Goal: Task Accomplishment & Management: Manage account settings

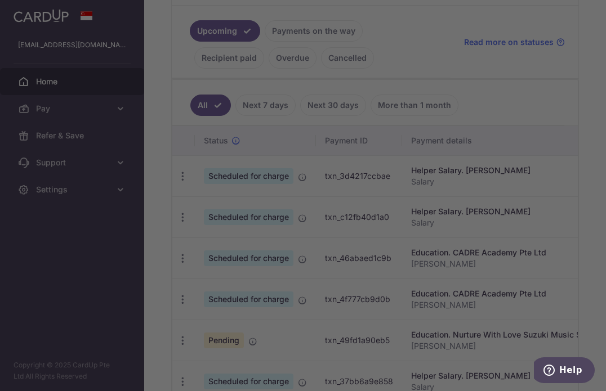
scroll to position [276, 0]
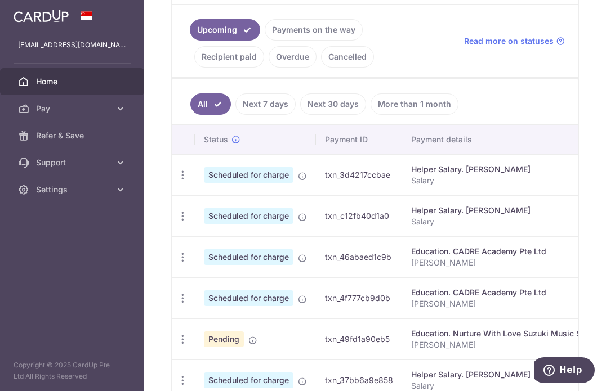
click at [294, 34] on link "Payments on the way" at bounding box center [314, 29] width 98 height 21
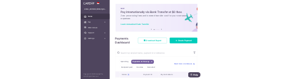
scroll to position [92, 0]
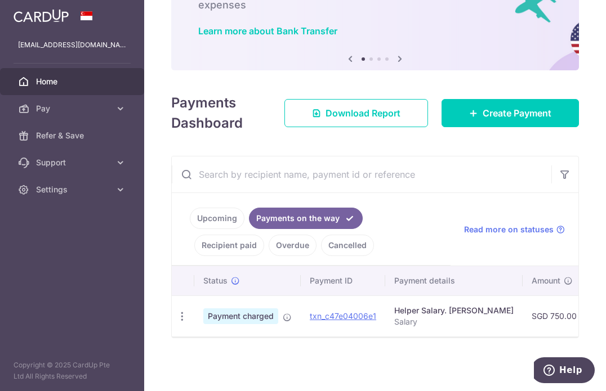
click at [246, 241] on link "Recipient paid" at bounding box center [229, 245] width 70 height 21
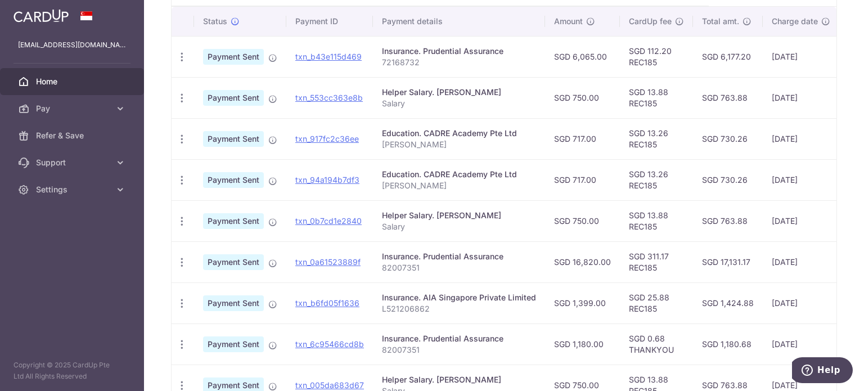
scroll to position [292, 0]
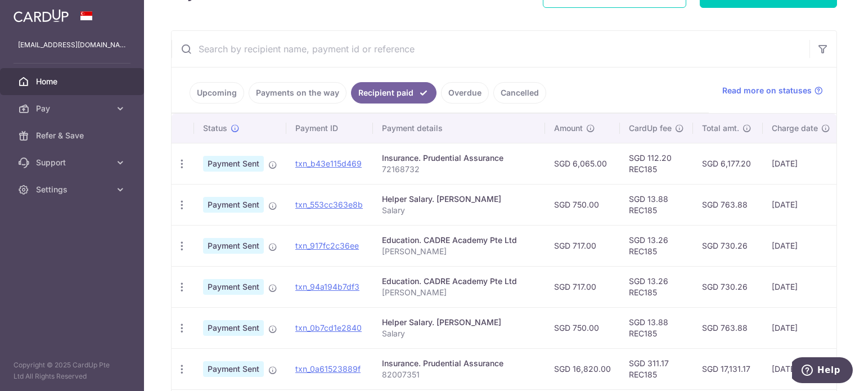
click at [465, 92] on link "Overdue" at bounding box center [465, 92] width 48 height 21
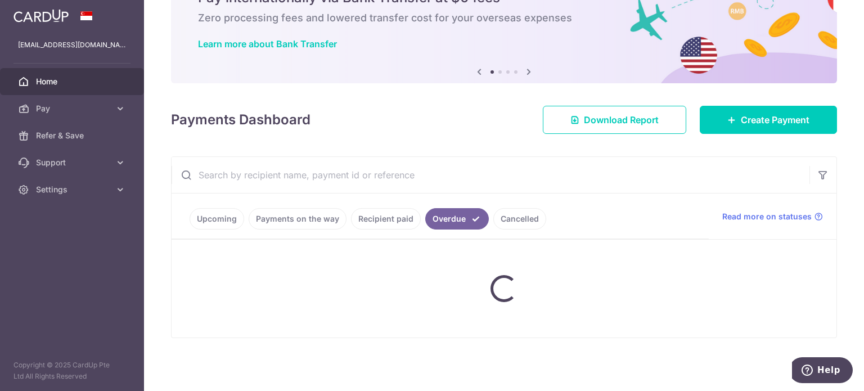
scroll to position [38, 0]
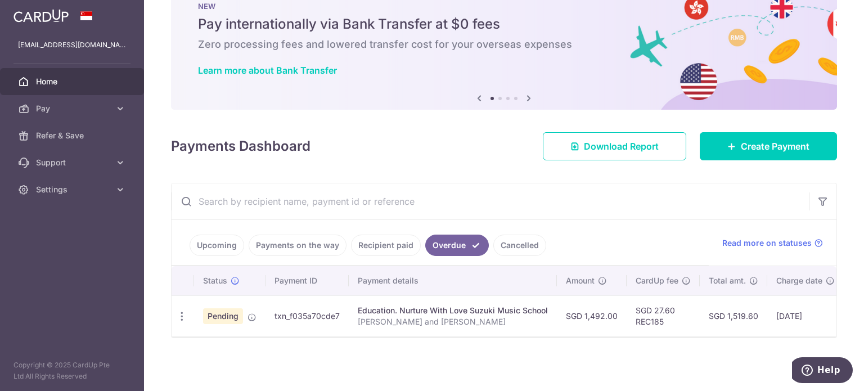
click at [208, 312] on span "Pending" at bounding box center [223, 316] width 40 height 16
click at [182, 312] on icon "button" at bounding box center [182, 317] width 12 height 12
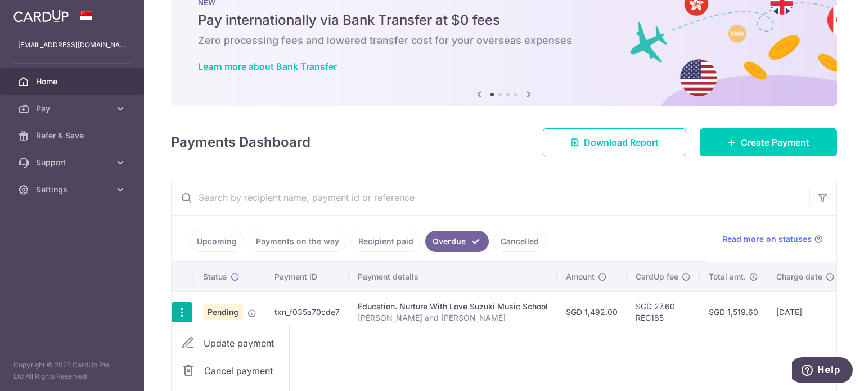
click at [324, 338] on div "Status Payment ID Payment details Amount CardUp fee Total amt. Charge date Due …" at bounding box center [504, 343] width 665 height 162
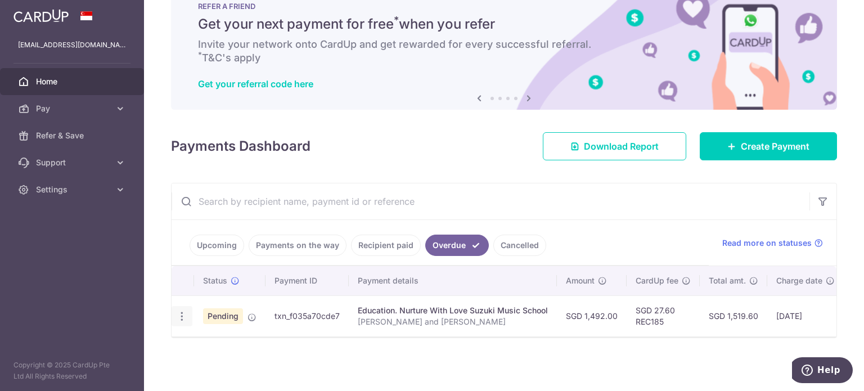
click at [182, 312] on icon "button" at bounding box center [182, 317] width 12 height 12
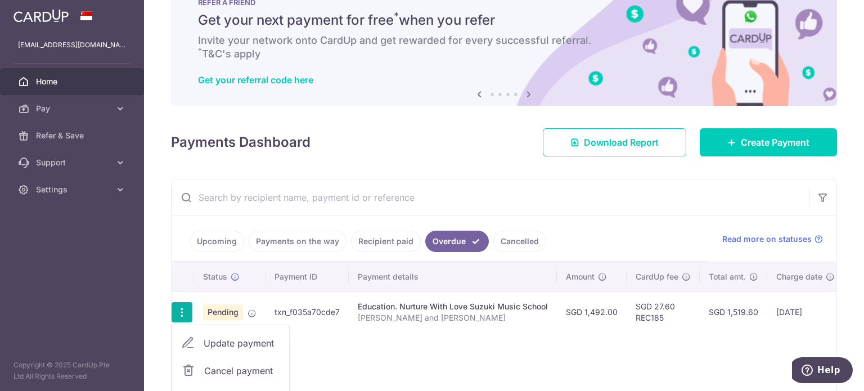
click at [230, 347] on span "Update payment" at bounding box center [242, 344] width 77 height 14
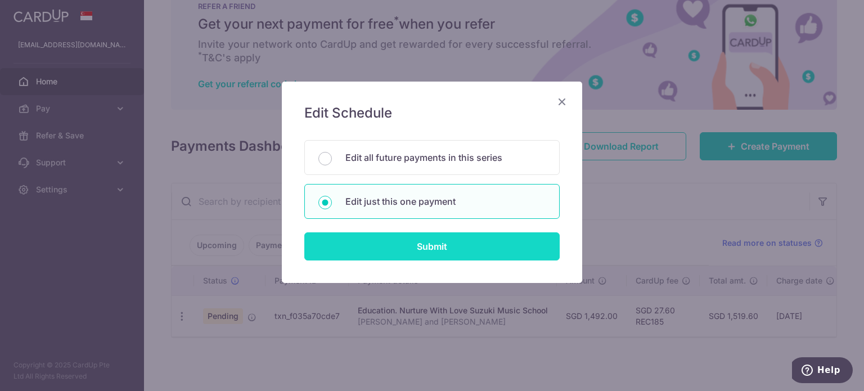
click at [362, 239] on input "Submit" at bounding box center [432, 246] width 256 height 28
radio input "true"
type input "1,492.00"
type input "18/09/2025"
type input "[PERSON_NAME] and [PERSON_NAME]"
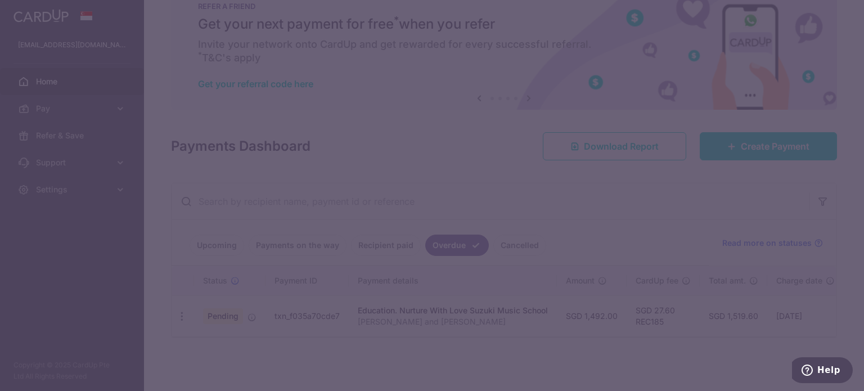
type input "REC185"
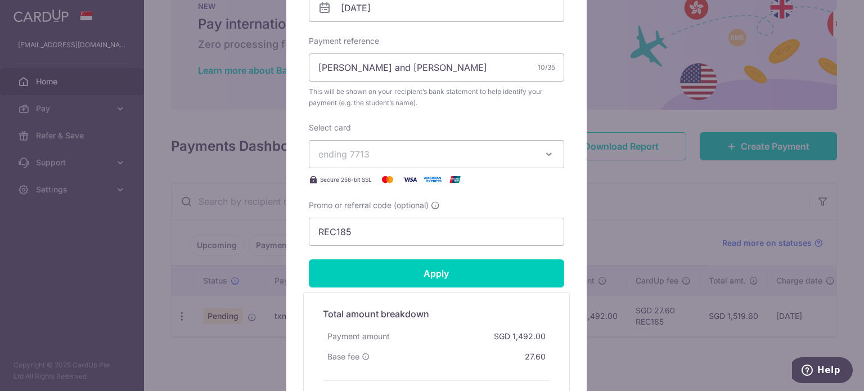
scroll to position [393, 0]
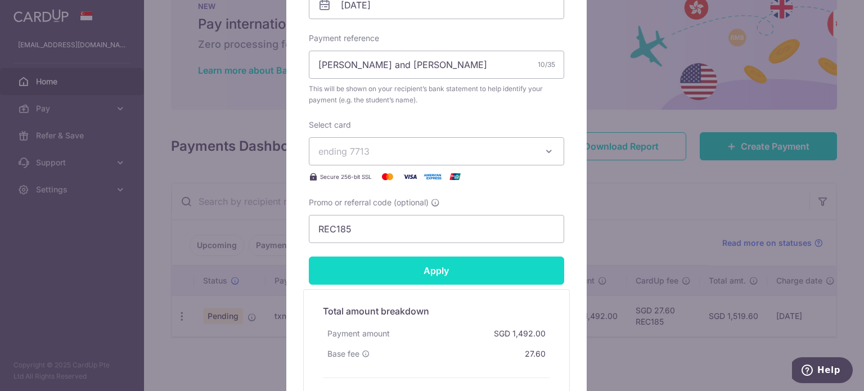
click at [392, 263] on input "Apply" at bounding box center [437, 271] width 256 height 28
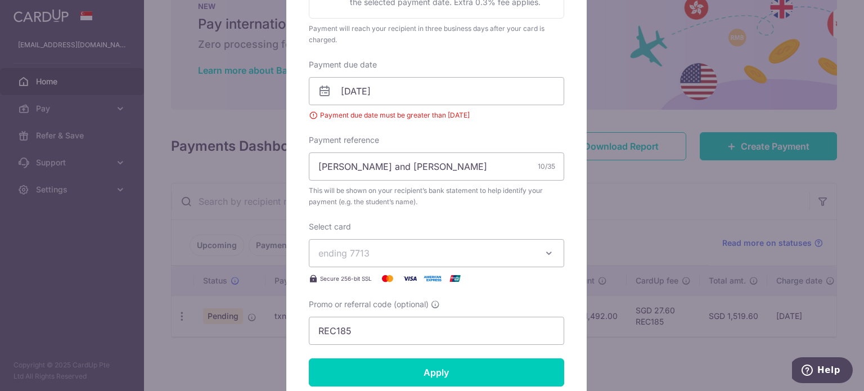
scroll to position [304, 0]
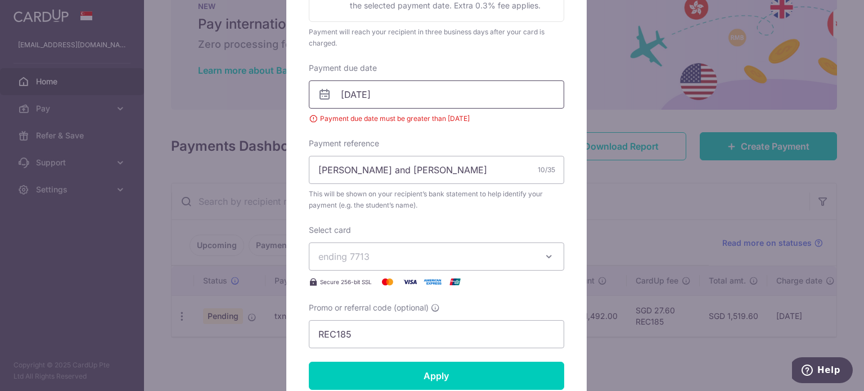
click at [443, 97] on input "18/09/2025" at bounding box center [437, 94] width 256 height 28
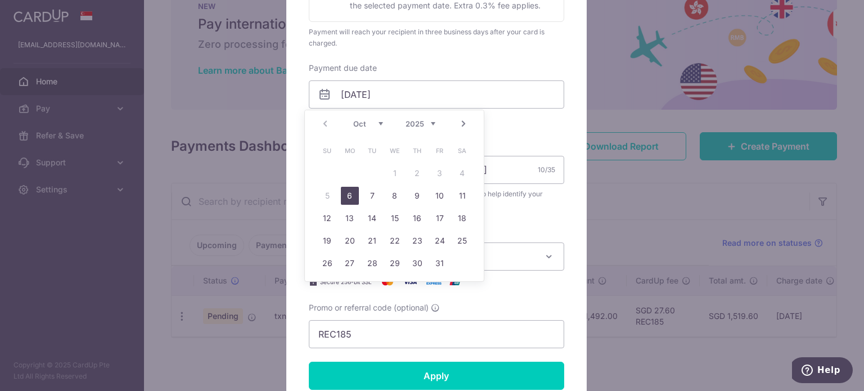
click at [343, 199] on link "6" at bounding box center [350, 196] width 18 height 18
type input "[DATE]"
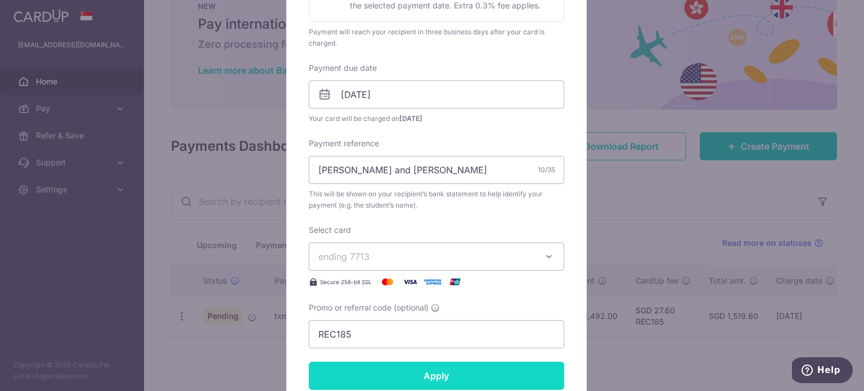
click at [379, 369] on input "Apply" at bounding box center [437, 376] width 256 height 28
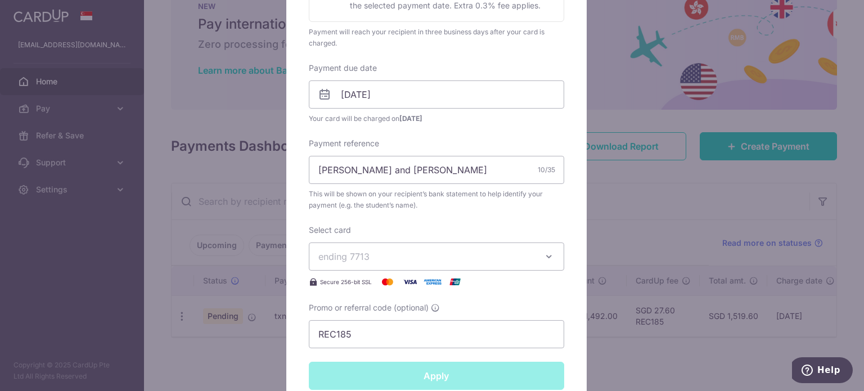
type input "Successfully Applied"
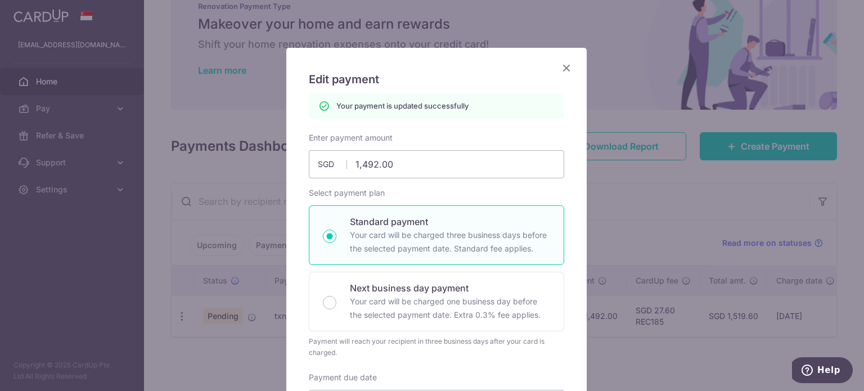
scroll to position [32, 0]
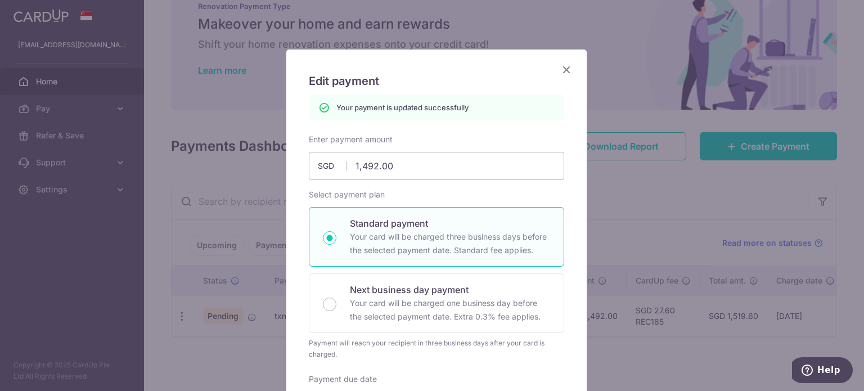
click at [564, 68] on icon "Close" at bounding box center [567, 69] width 14 height 14
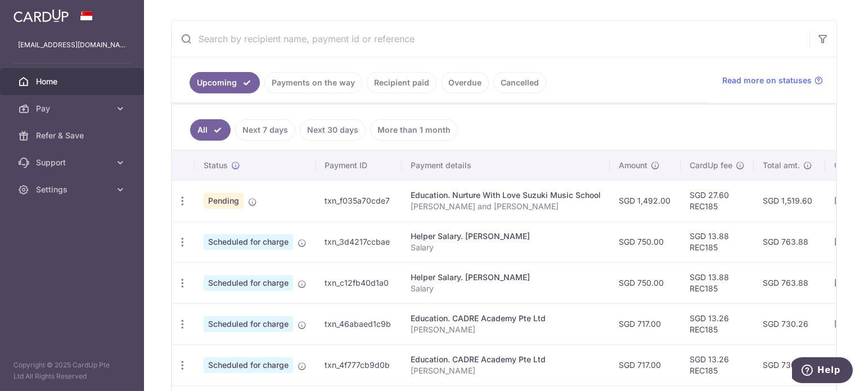
scroll to position [184, 0]
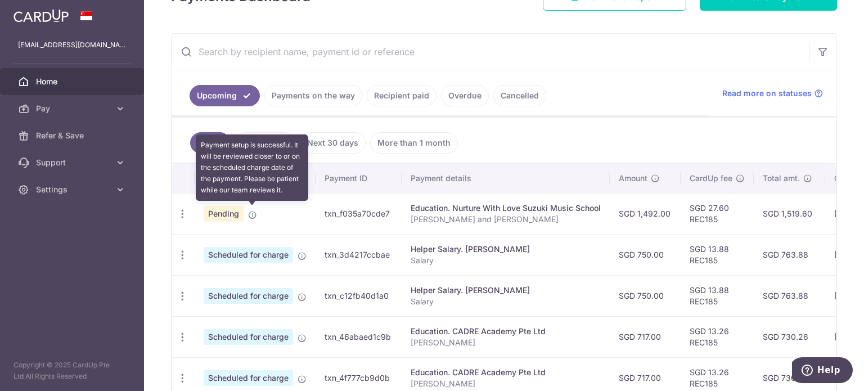
click at [250, 211] on icon at bounding box center [252, 214] width 9 height 9
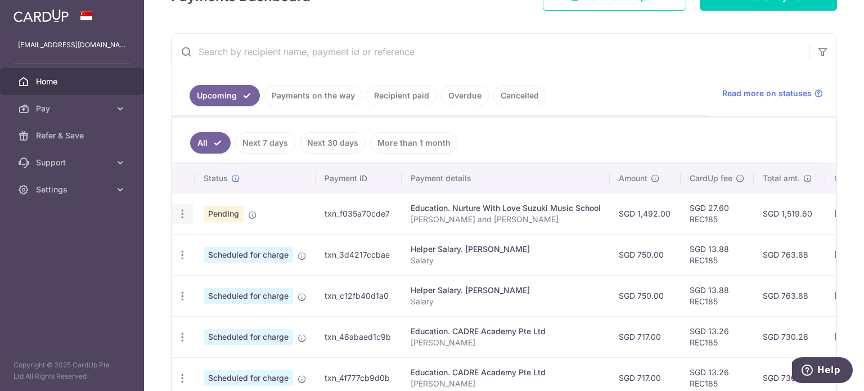
click at [185, 213] on icon "button" at bounding box center [183, 214] width 12 height 12
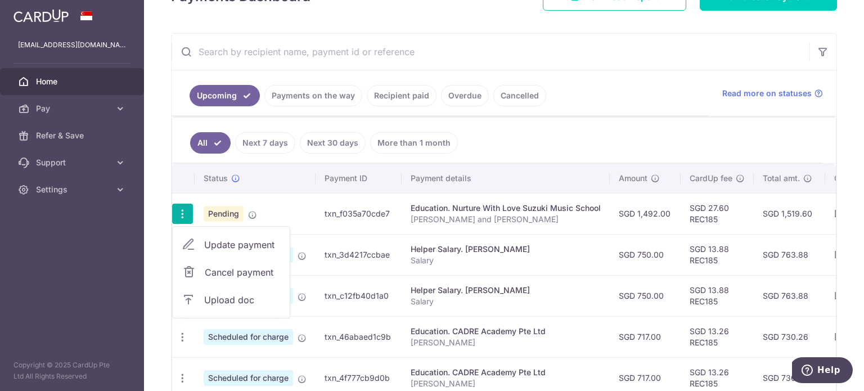
click at [224, 245] on span "Update payment" at bounding box center [242, 245] width 77 height 14
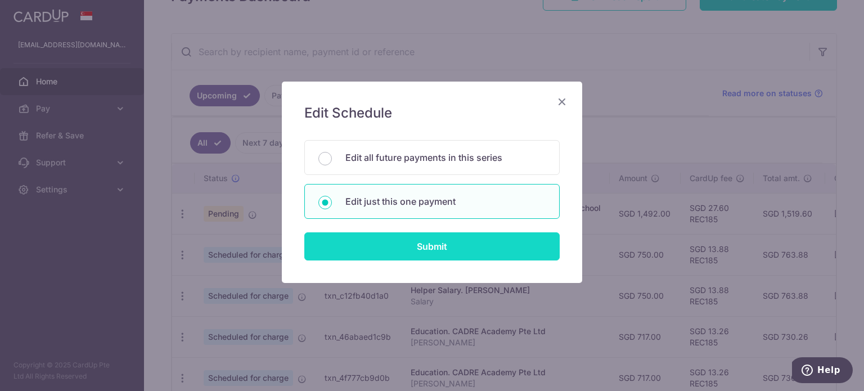
click at [402, 256] on input "Submit" at bounding box center [432, 246] width 256 height 28
radio input "true"
type input "1,492.00"
type input "[DATE]"
type input "[PERSON_NAME] and [PERSON_NAME]"
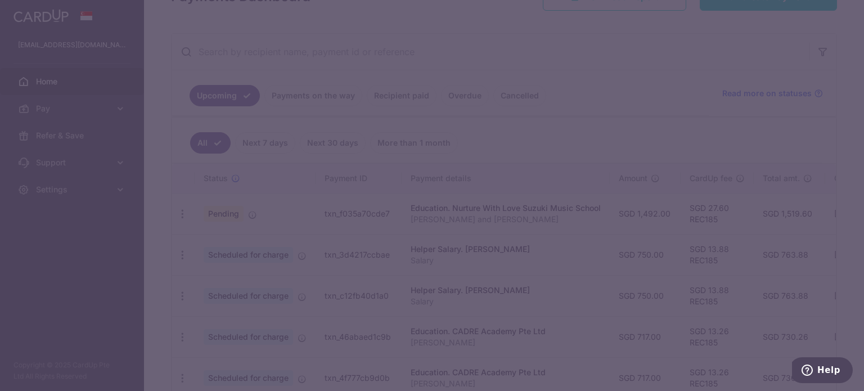
type input "REC185"
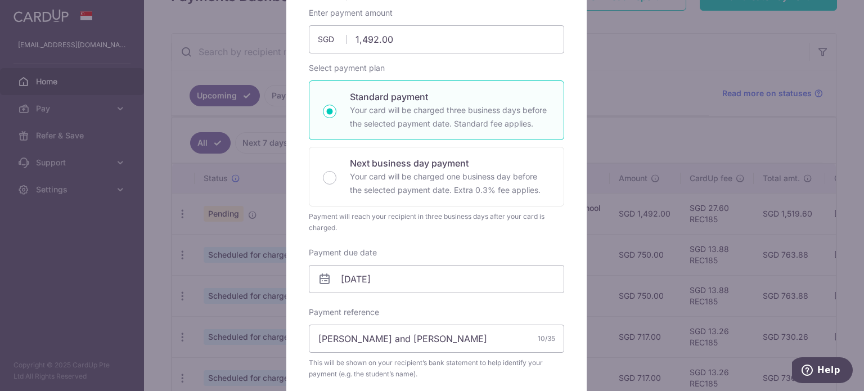
scroll to position [0, 0]
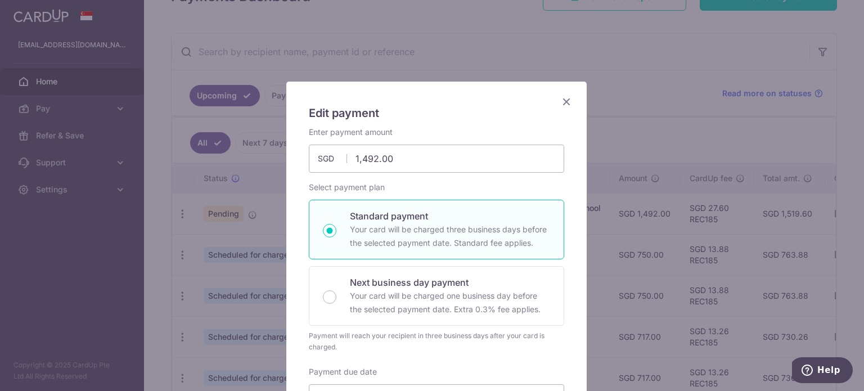
click at [563, 98] on icon "Close" at bounding box center [567, 102] width 14 height 14
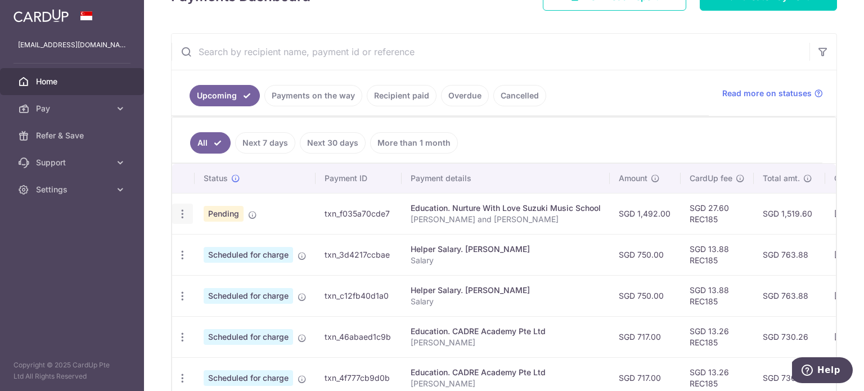
click at [184, 210] on icon "button" at bounding box center [183, 214] width 12 height 12
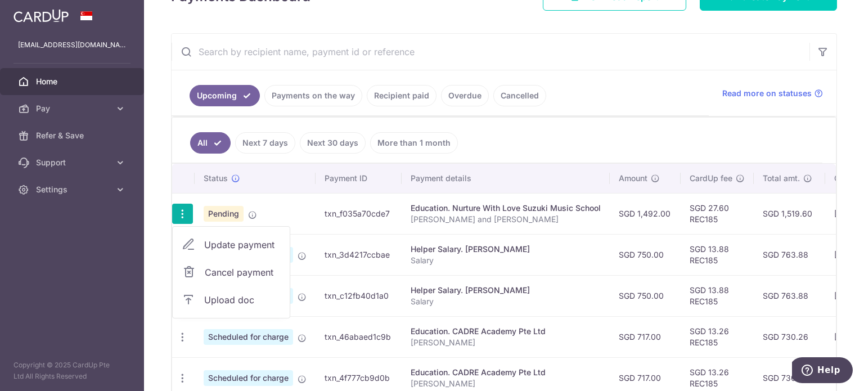
click at [226, 297] on span "Upload doc" at bounding box center [242, 300] width 77 height 14
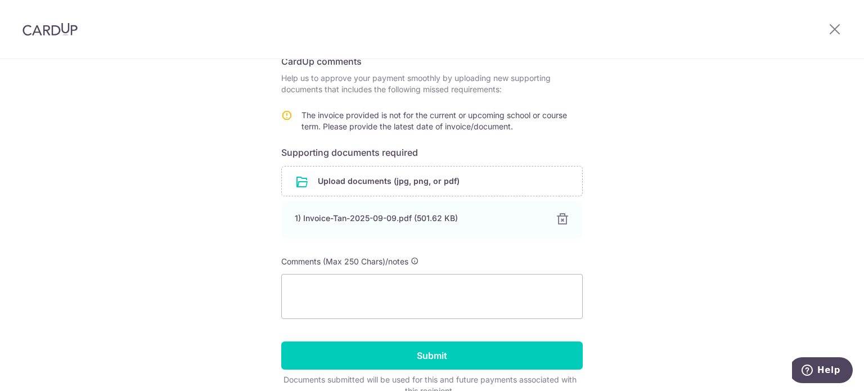
scroll to position [250, 0]
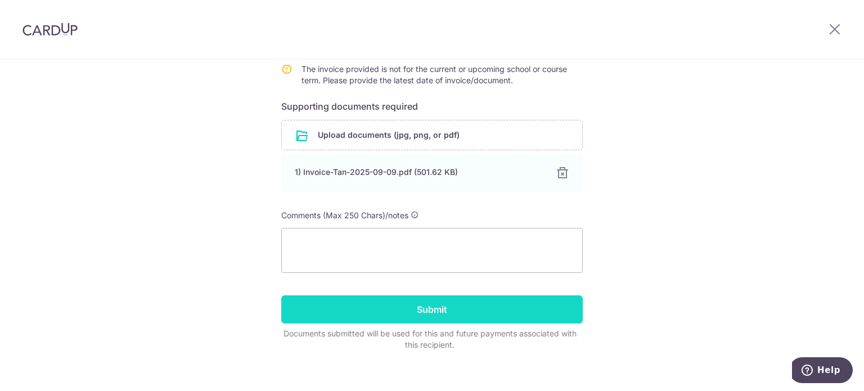
click at [452, 298] on input "Submit" at bounding box center [432, 309] width 302 height 28
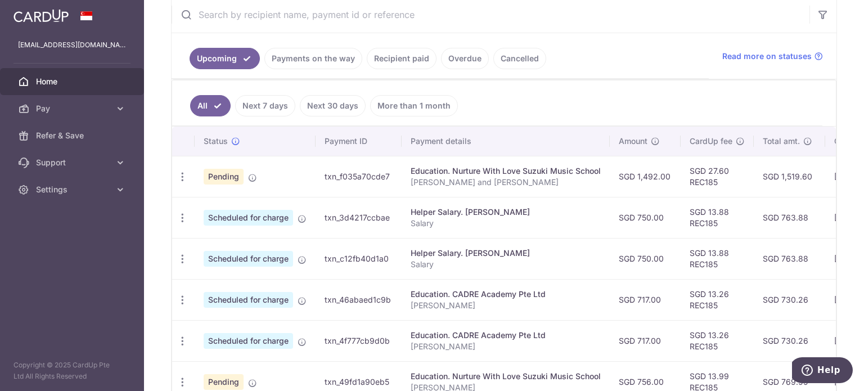
scroll to position [253, 0]
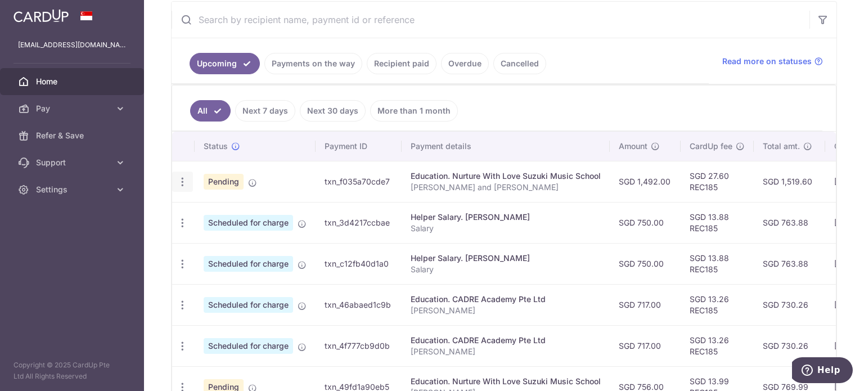
click at [181, 176] on icon "button" at bounding box center [183, 182] width 12 height 12
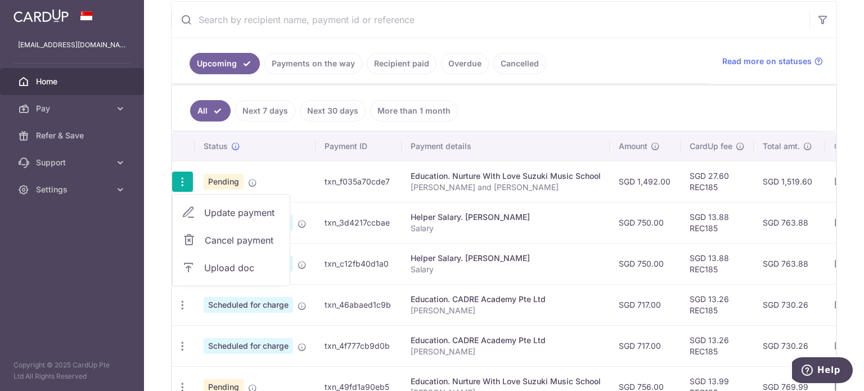
click at [181, 176] on icon "button" at bounding box center [183, 182] width 12 height 12
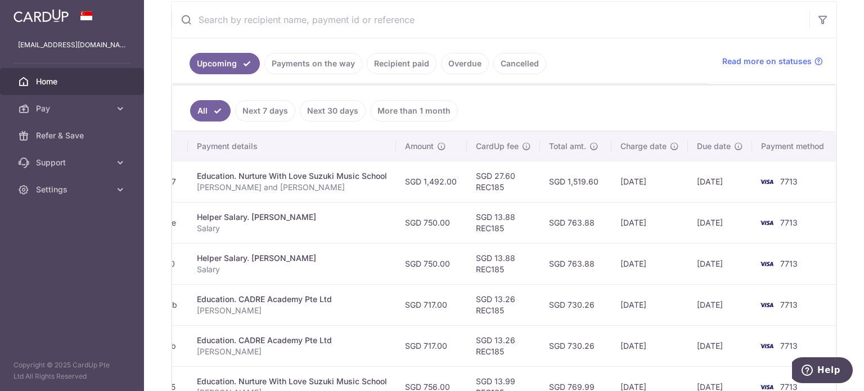
scroll to position [0, 0]
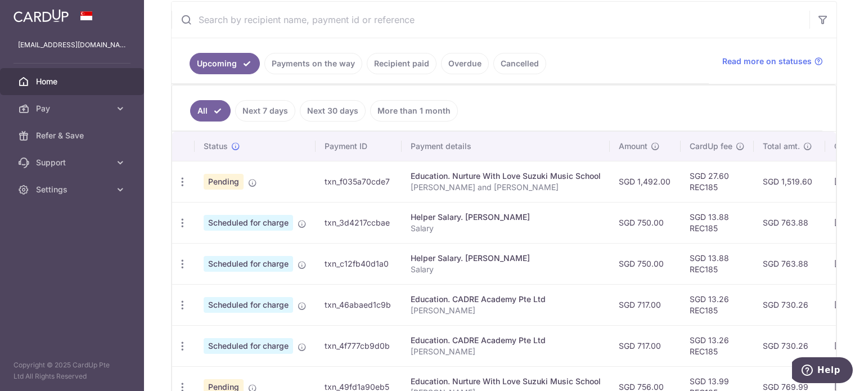
click at [78, 226] on aside "[EMAIL_ADDRESS][DOMAIN_NAME] Home Pay Payments Recipients Cards Refer & Save Su…" at bounding box center [72, 195] width 144 height 391
